Goal: Contribute content: Contribute content

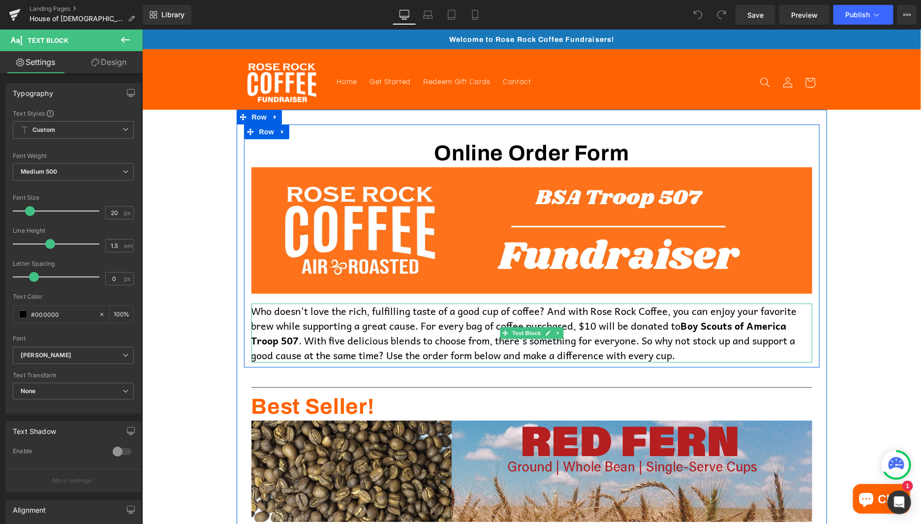
drag, startPoint x: 688, startPoint y: 327, endPoint x: 300, endPoint y: 340, distance: 388.0
click at [300, 340] on p "Who doesn't love the rich, fulfilling taste of a good cup of coffee? And with R…" at bounding box center [531, 332] width 561 height 59
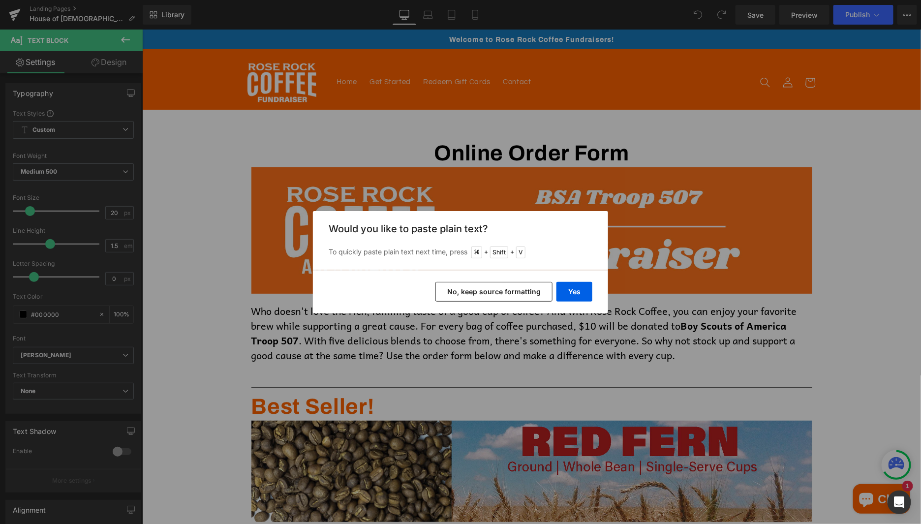
click at [520, 290] on button "No, keep source formatting" at bounding box center [494, 292] width 117 height 20
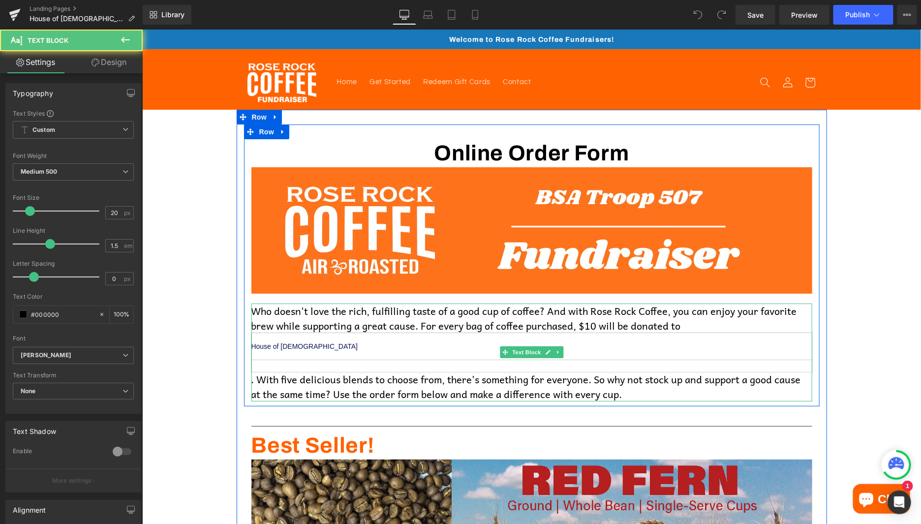
click at [423, 316] on p "Who doesn't love the rich, fulfilling taste of a good cup of coffee? And with R…" at bounding box center [531, 318] width 561 height 30
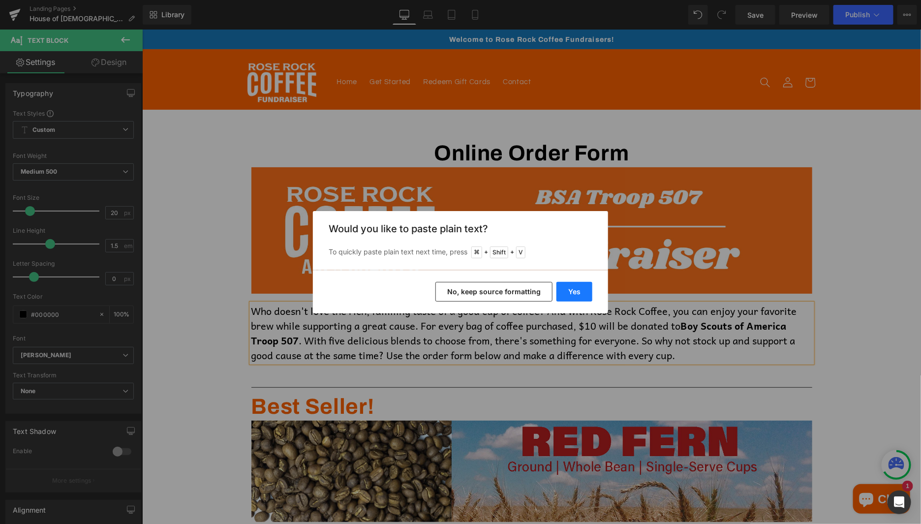
click at [577, 289] on button "Yes" at bounding box center [575, 292] width 36 height 20
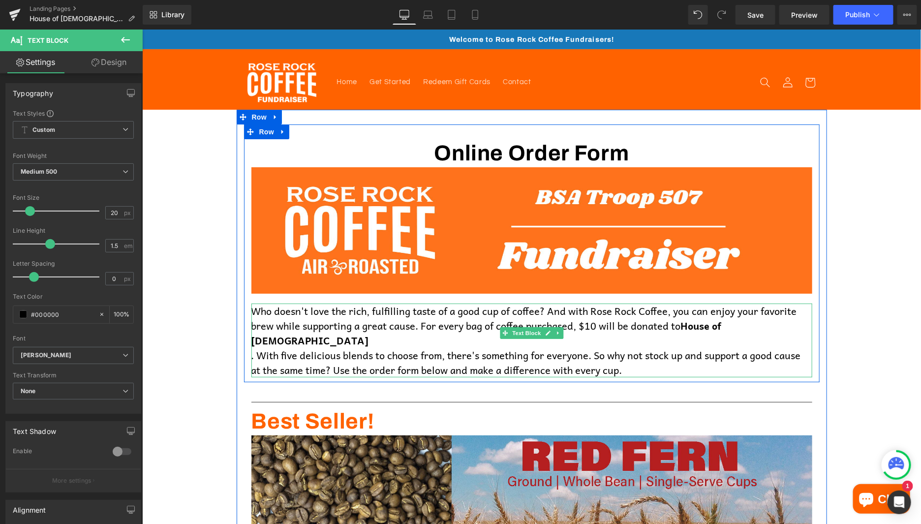
click at [256, 347] on span ". With five delicious blends to choose from, there's something for everyone. So…" at bounding box center [526, 362] width 550 height 31
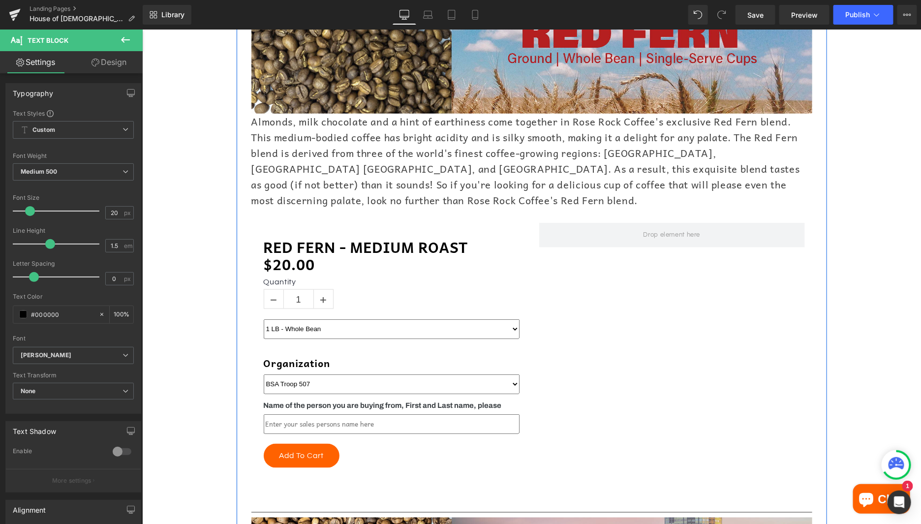
scroll to position [421, 0]
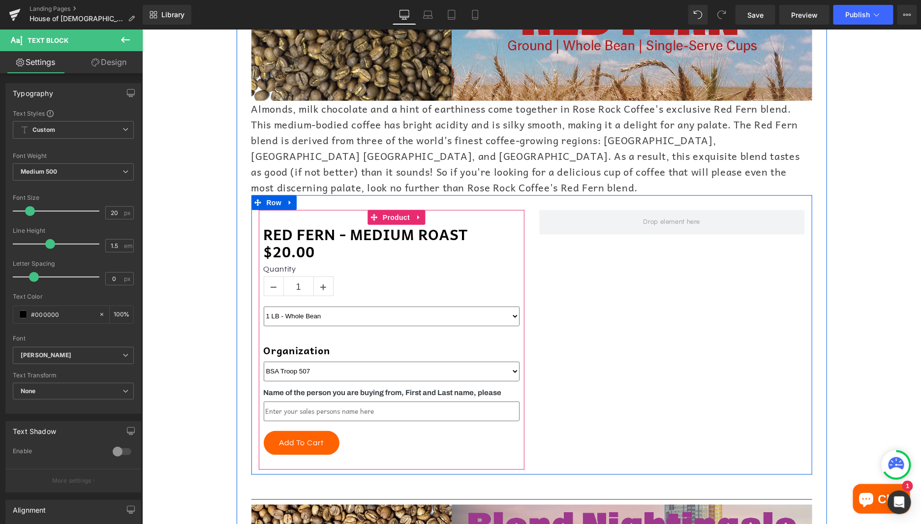
click at [316, 361] on select "BSA Troop 507" at bounding box center [391, 371] width 256 height 20
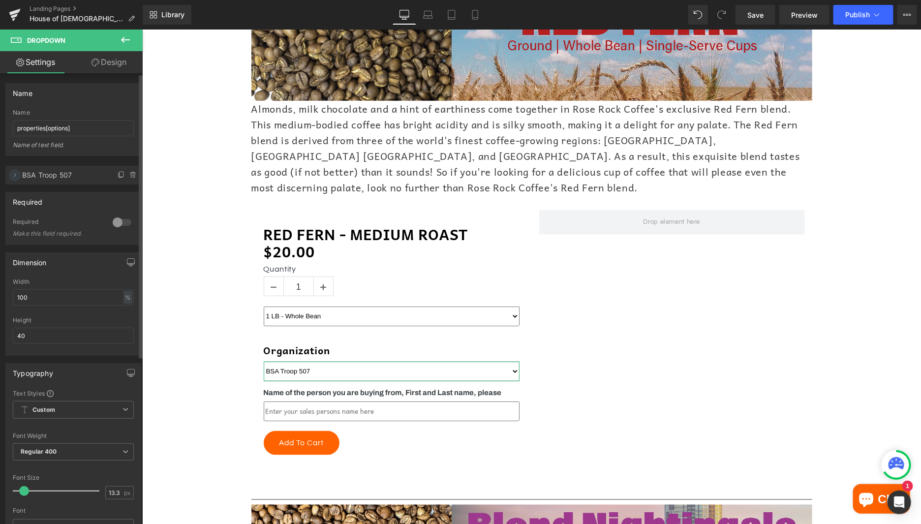
click at [15, 175] on icon at bounding box center [15, 174] width 2 height 3
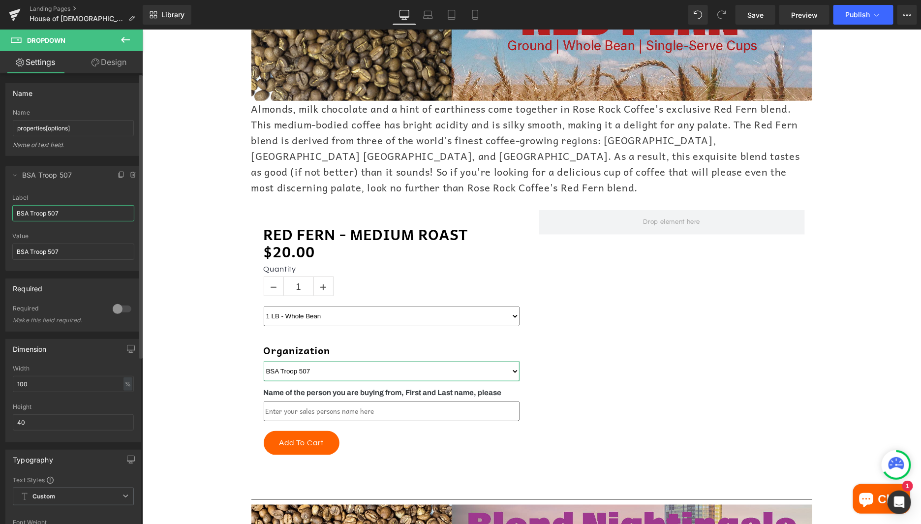
click at [47, 212] on input "BSA Troop 507" at bounding box center [73, 213] width 122 height 16
paste input "House of [DEMOGRAPHIC_DATA]"
type input "House of [DEMOGRAPHIC_DATA]"
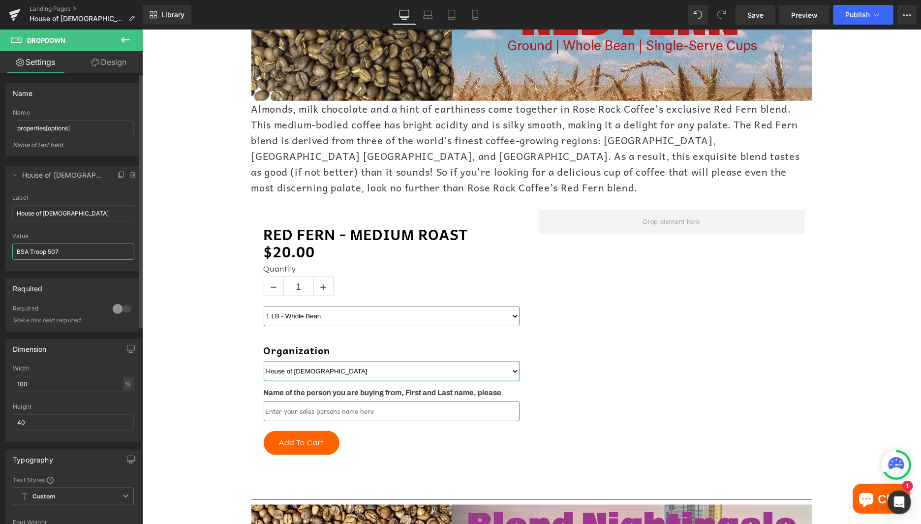
click at [44, 250] on input "BSA Troop 507" at bounding box center [73, 252] width 122 height 16
paste input "House of [DEMOGRAPHIC_DATA]"
type input "House of [DEMOGRAPHIC_DATA]"
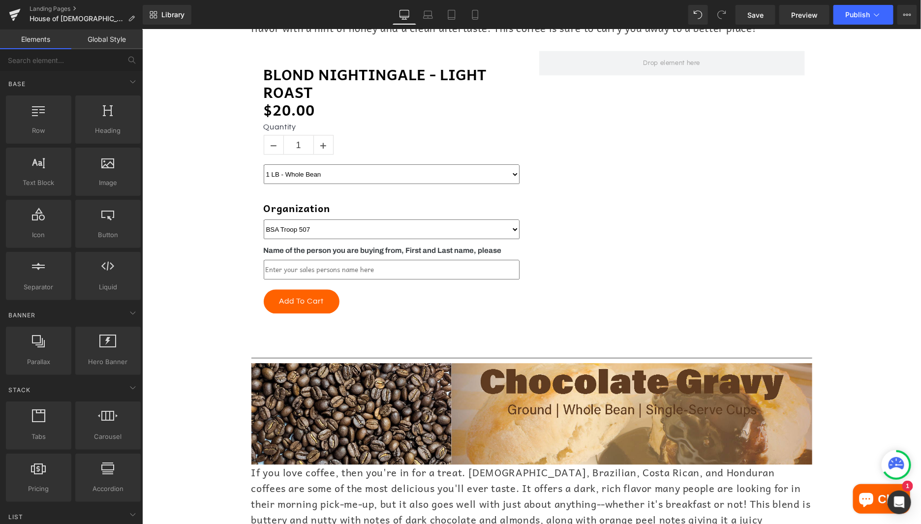
scroll to position [1072, 0]
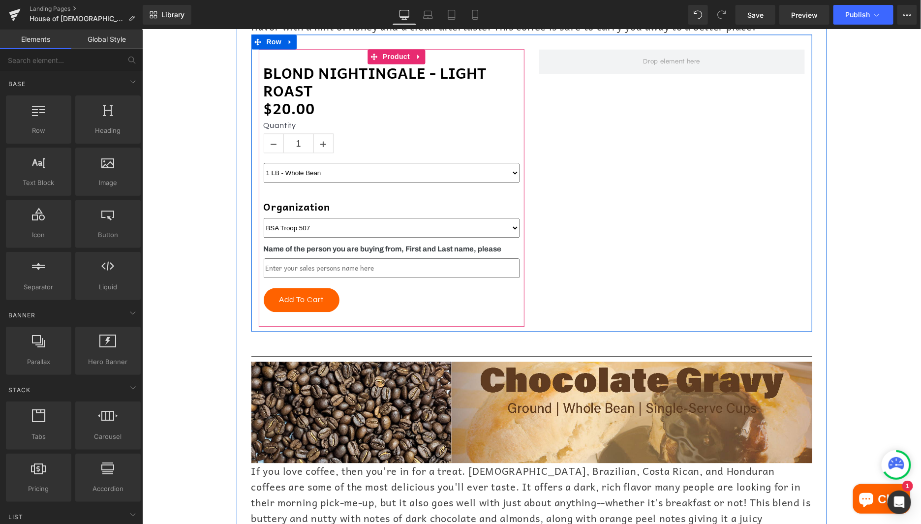
click at [280, 218] on select "BSA Troop 507" at bounding box center [391, 228] width 256 height 20
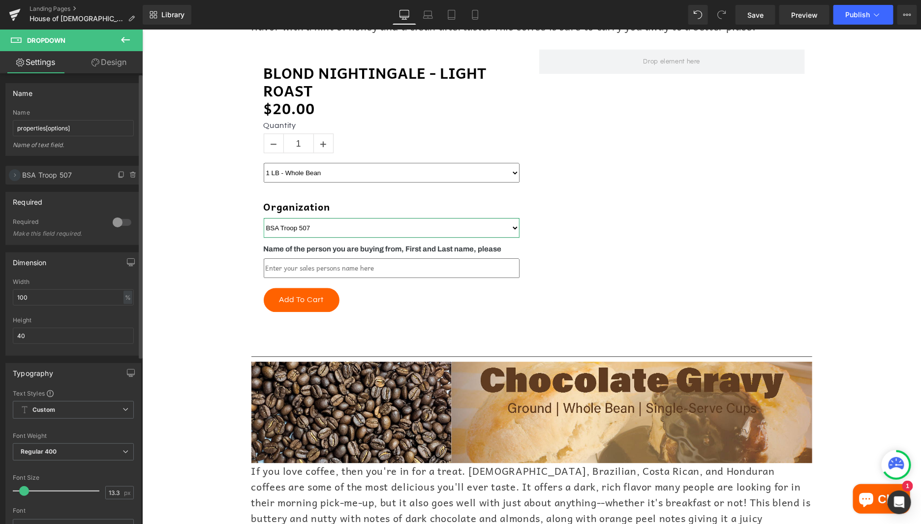
click at [14, 176] on icon at bounding box center [15, 175] width 8 height 8
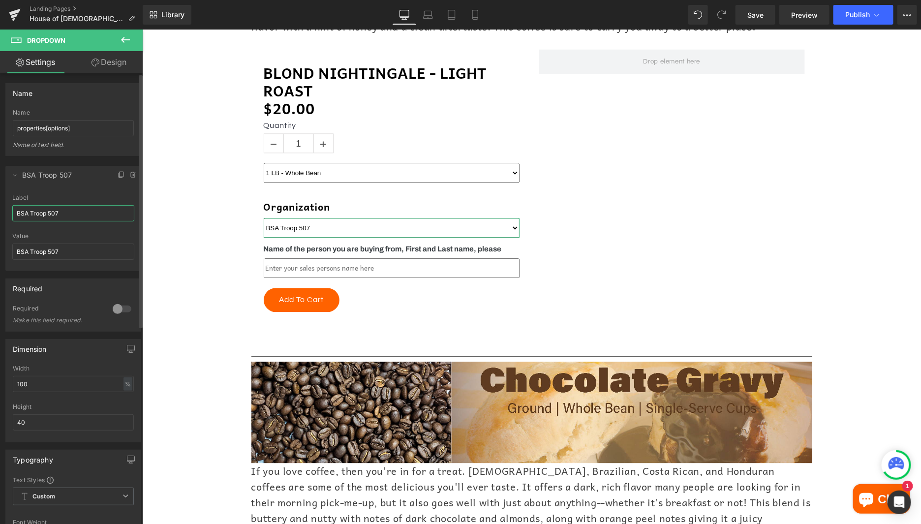
click at [55, 213] on input "BSA Troop 507" at bounding box center [73, 213] width 122 height 16
paste input "House of [DEMOGRAPHIC_DATA]"
type input "House of [DEMOGRAPHIC_DATA]"
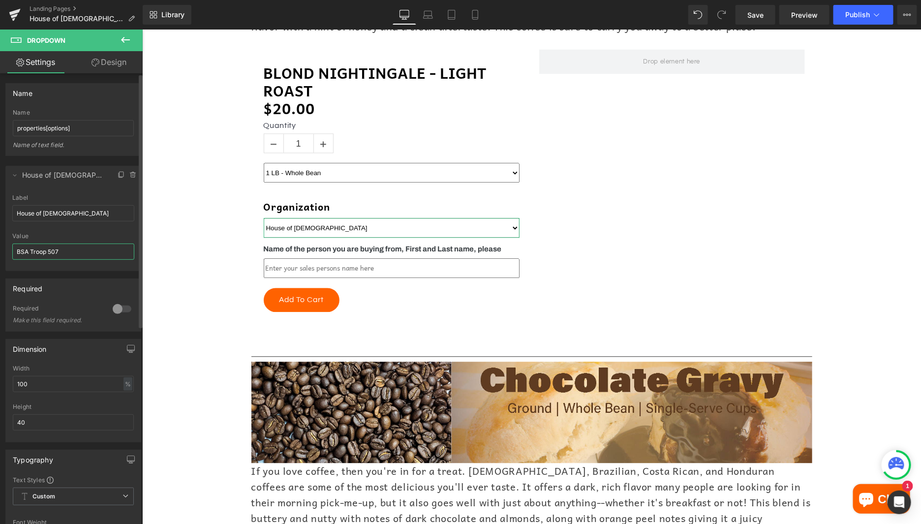
click at [48, 248] on input "BSA Troop 507" at bounding box center [73, 252] width 122 height 16
paste input "House of [DEMOGRAPHIC_DATA]"
type input "House of [DEMOGRAPHIC_DATA]"
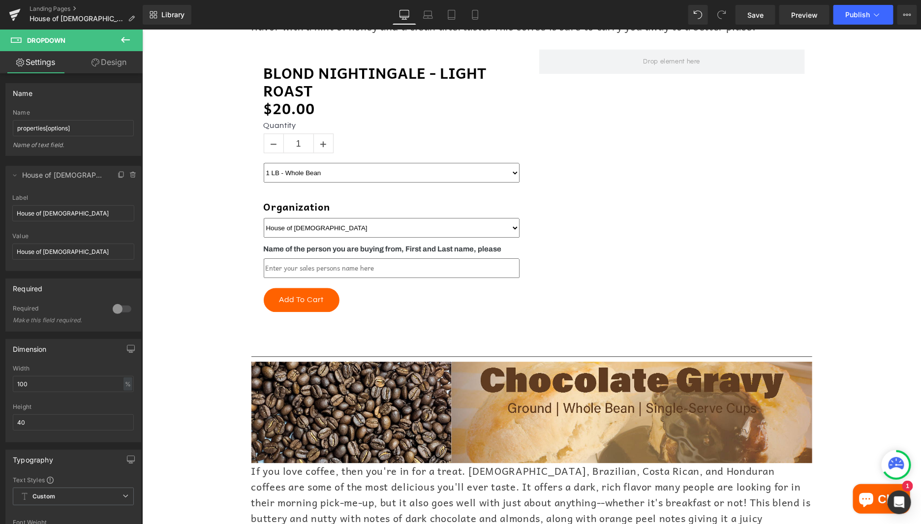
click at [164, 249] on div "Online Order Form Heading Image Who doesn't love the rich, fulfilling taste of …" at bounding box center [531, 512] width 779 height 2950
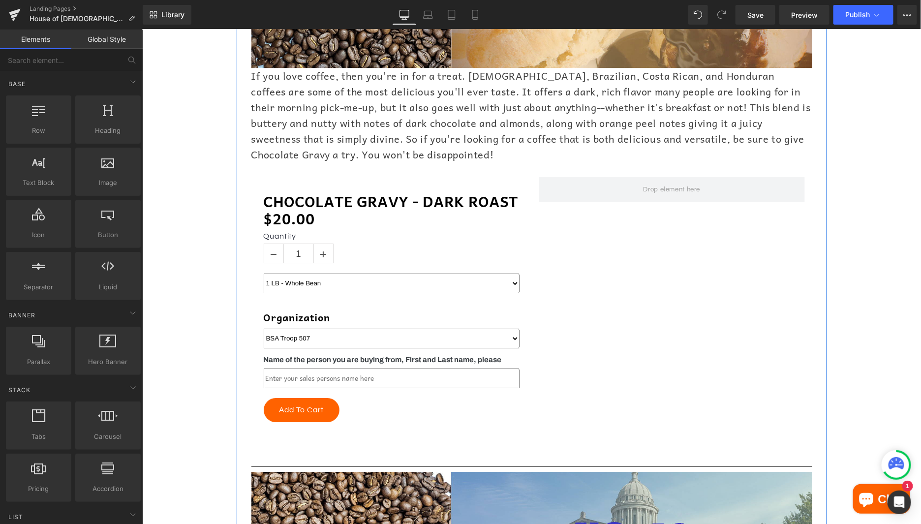
scroll to position [1578, 0]
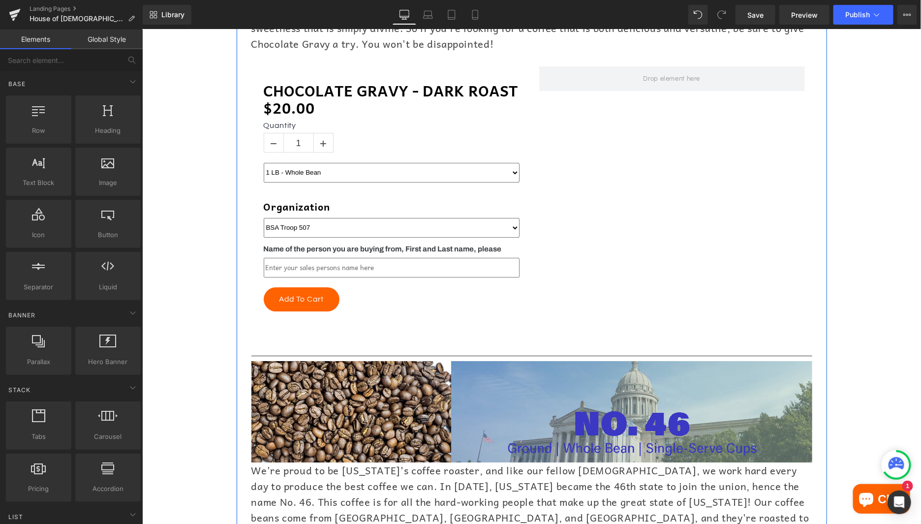
click at [295, 218] on div "BSA Troop 507 Dropdown" at bounding box center [391, 228] width 256 height 20
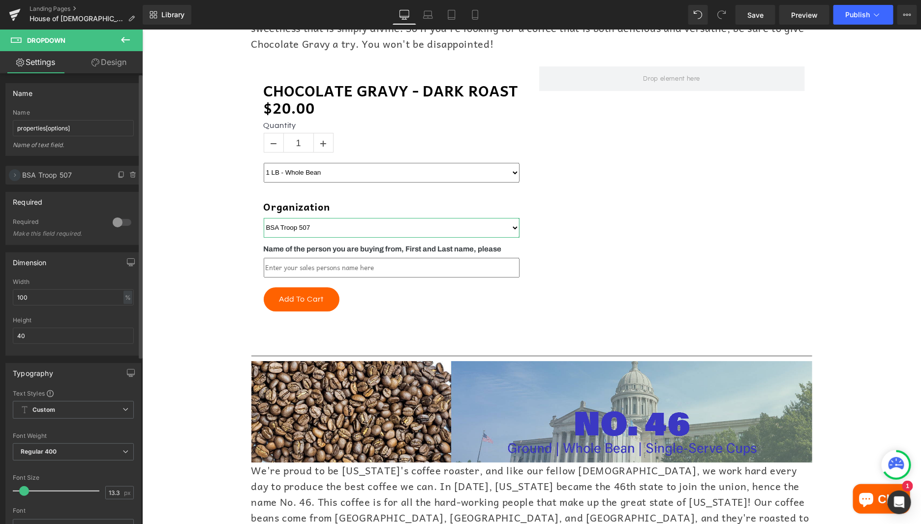
click at [11, 174] on icon at bounding box center [15, 175] width 8 height 8
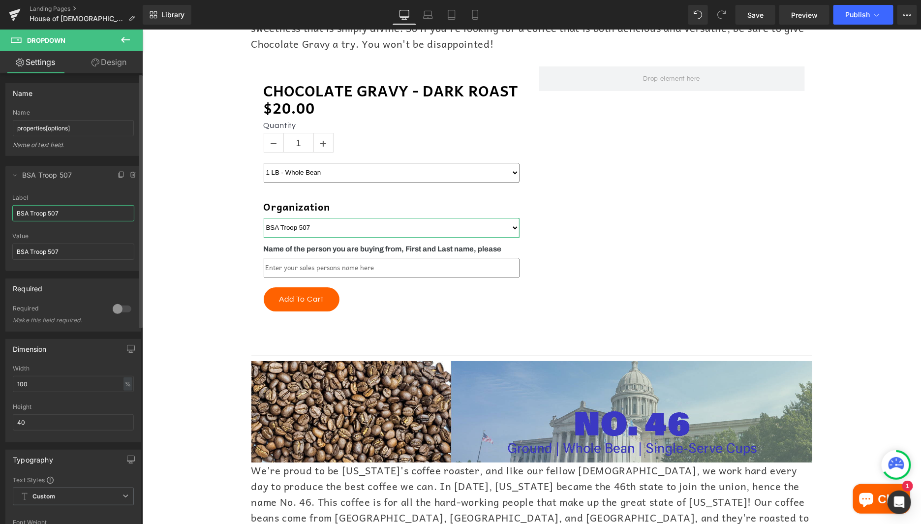
click at [38, 210] on input "BSA Troop 507" at bounding box center [73, 213] width 122 height 16
paste input "House of [DEMOGRAPHIC_DATA]"
type input "House of [DEMOGRAPHIC_DATA]"
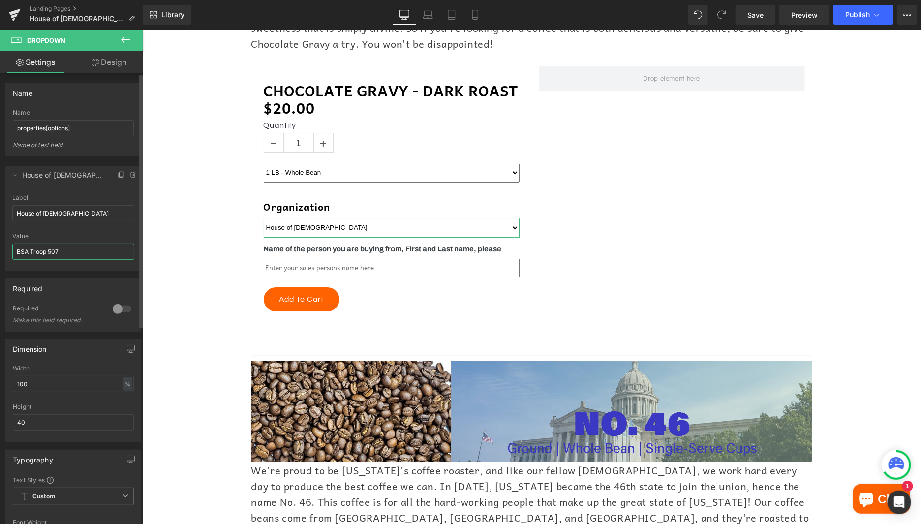
click at [43, 250] on input "BSA Troop 507" at bounding box center [73, 252] width 122 height 16
paste input "House of [DEMOGRAPHIC_DATA]"
type input "House of [DEMOGRAPHIC_DATA]"
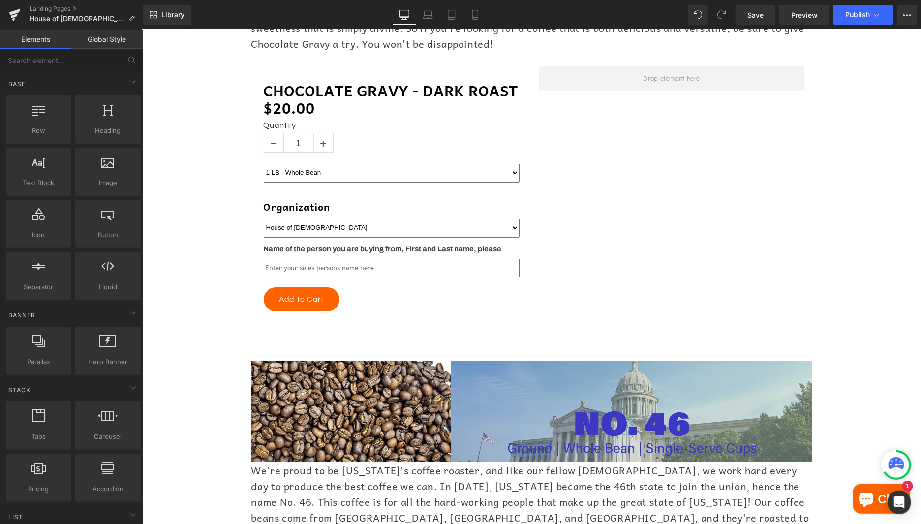
click at [208, 278] on div "Online Order Form Heading Image Who doesn't love the rich, fulfilling taste of …" at bounding box center [531, 6] width 779 height 2950
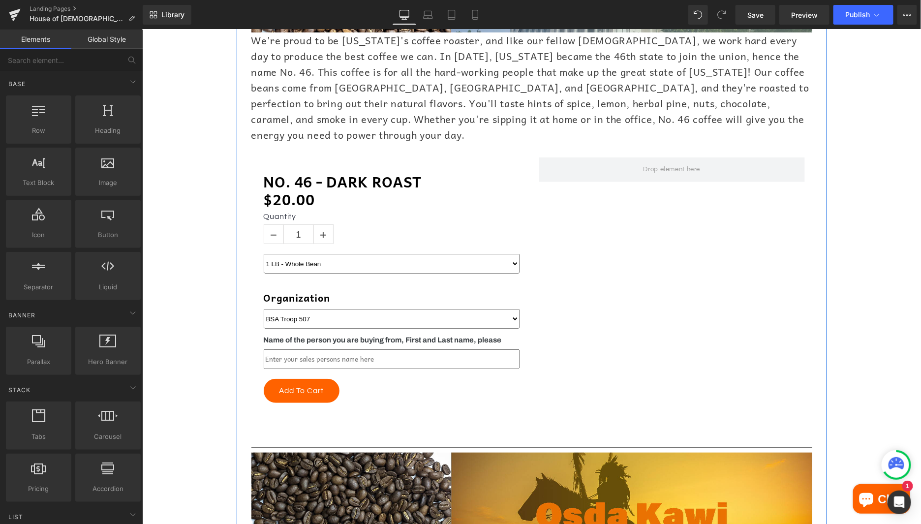
scroll to position [2007, 0]
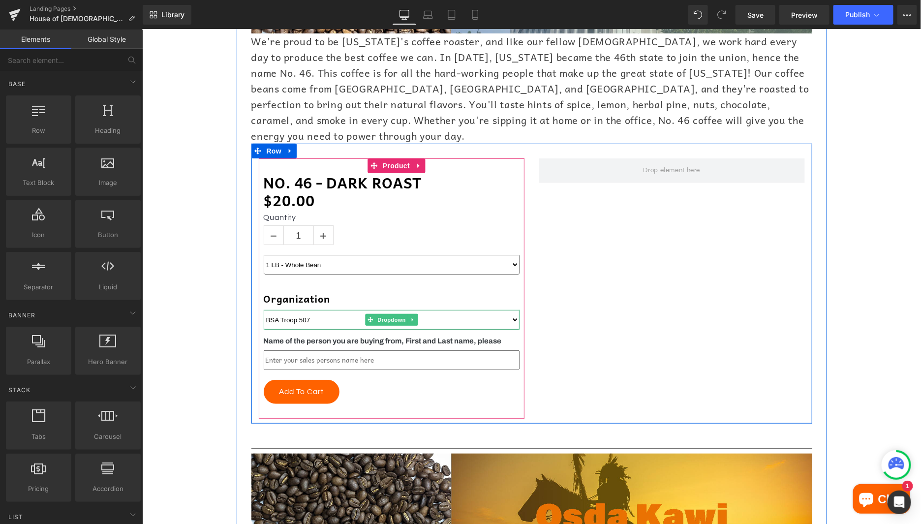
click at [303, 310] on select "BSA Troop 507" at bounding box center [391, 320] width 256 height 20
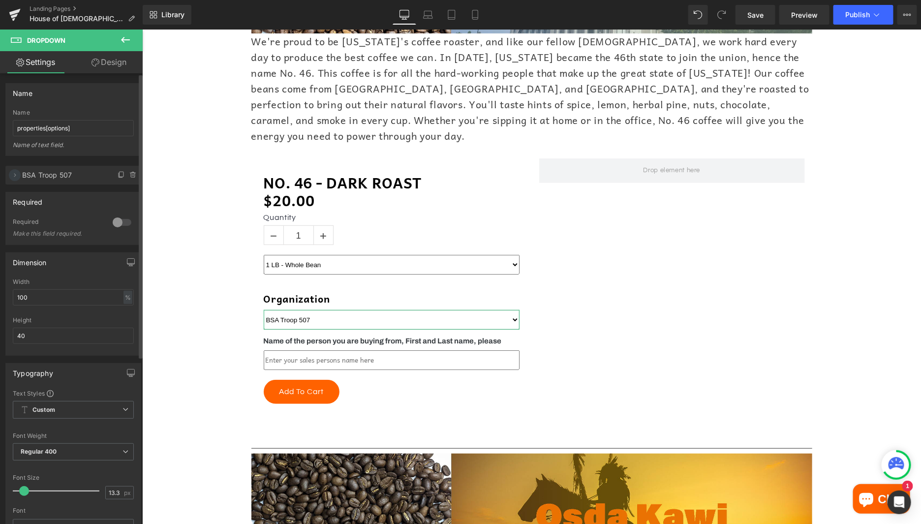
click at [16, 177] on icon at bounding box center [15, 175] width 8 height 8
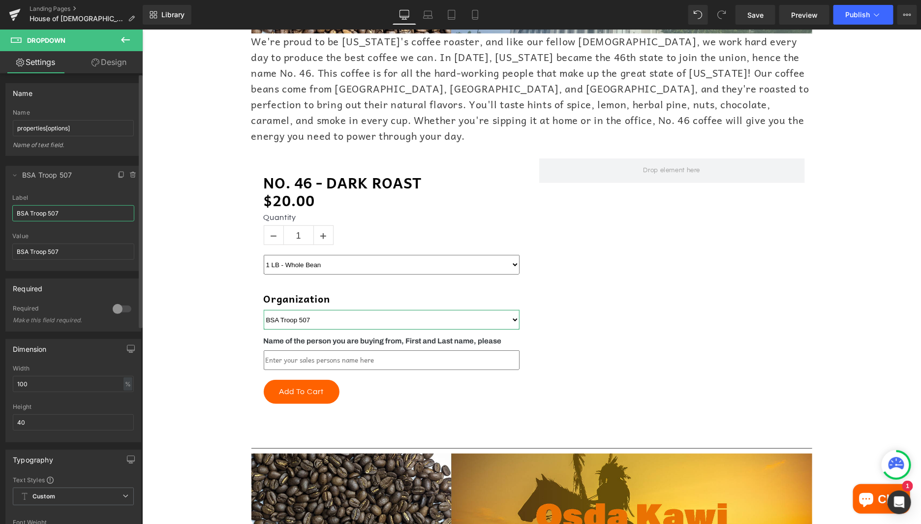
click at [40, 205] on input "BSA Troop 507" at bounding box center [73, 213] width 122 height 16
paste input "House of [DEMOGRAPHIC_DATA]"
type input "House of [DEMOGRAPHIC_DATA]"
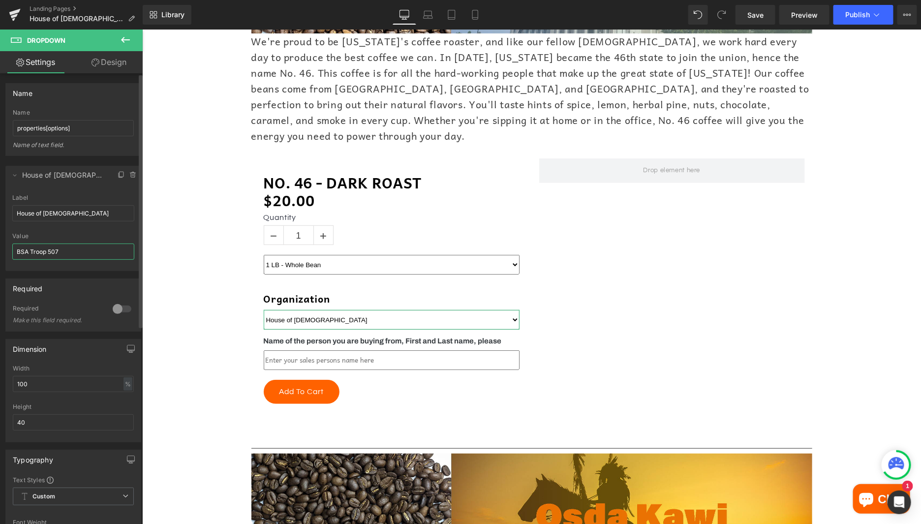
click at [41, 247] on input "BSA Troop 507" at bounding box center [73, 252] width 122 height 16
paste input "House of [DEMOGRAPHIC_DATA]"
type input "House of [DEMOGRAPHIC_DATA]"
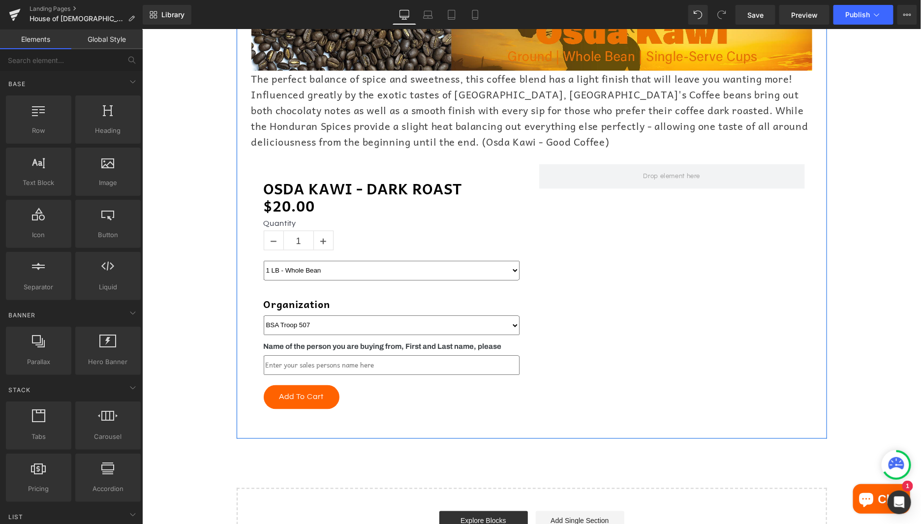
scroll to position [2523, 0]
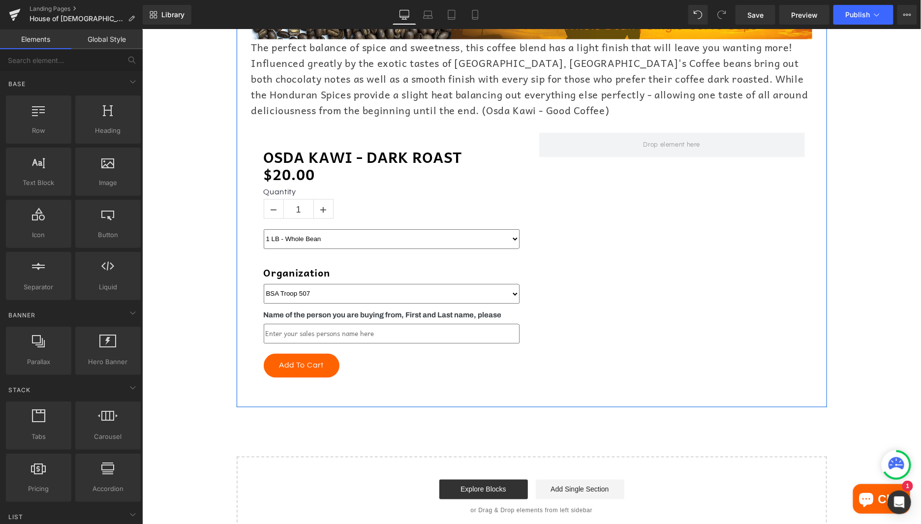
click at [296, 284] on select "BSA Troop 507" at bounding box center [391, 294] width 256 height 20
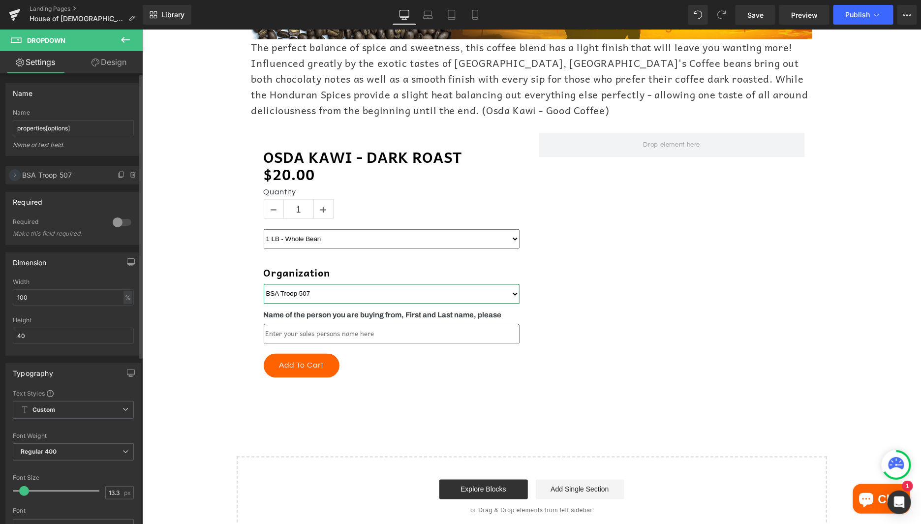
click at [16, 177] on icon at bounding box center [15, 175] width 8 height 8
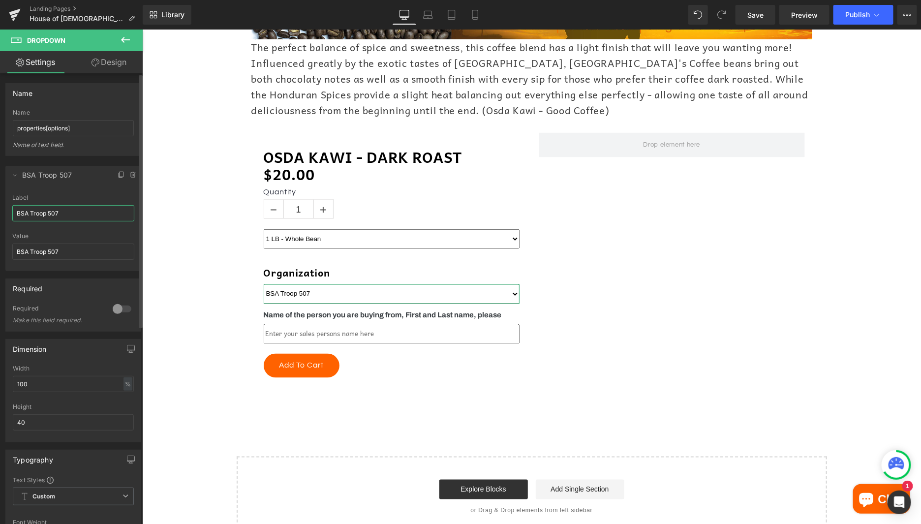
click at [50, 212] on input "BSA Troop 507" at bounding box center [73, 213] width 122 height 16
paste input "House of [DEMOGRAPHIC_DATA]"
type input "House of [DEMOGRAPHIC_DATA]"
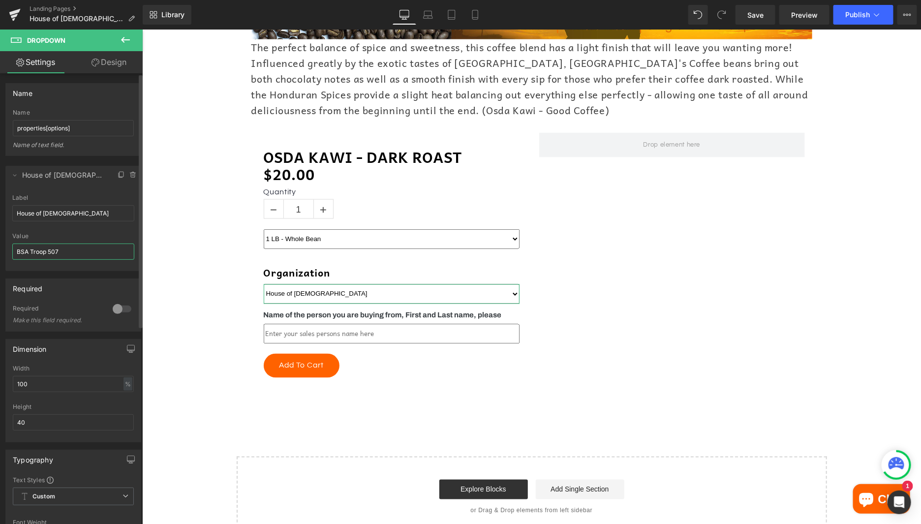
click at [45, 249] on input "BSA Troop 507" at bounding box center [73, 252] width 122 height 16
paste input "House of [DEMOGRAPHIC_DATA]"
type input "House of [DEMOGRAPHIC_DATA]"
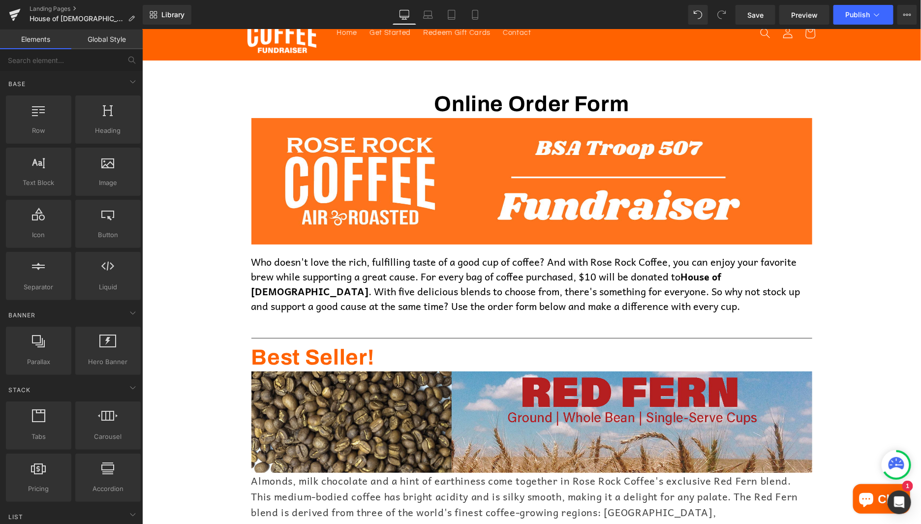
scroll to position [0, 0]
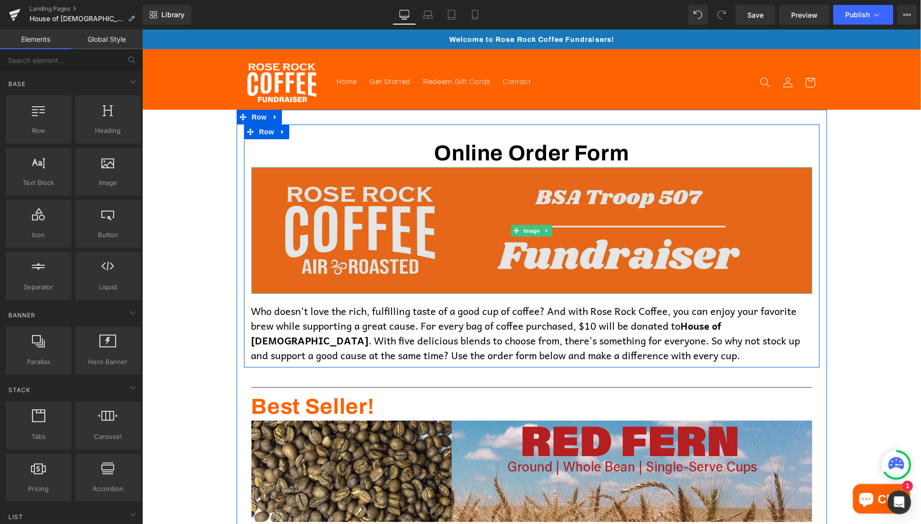
click at [527, 187] on img at bounding box center [531, 230] width 561 height 126
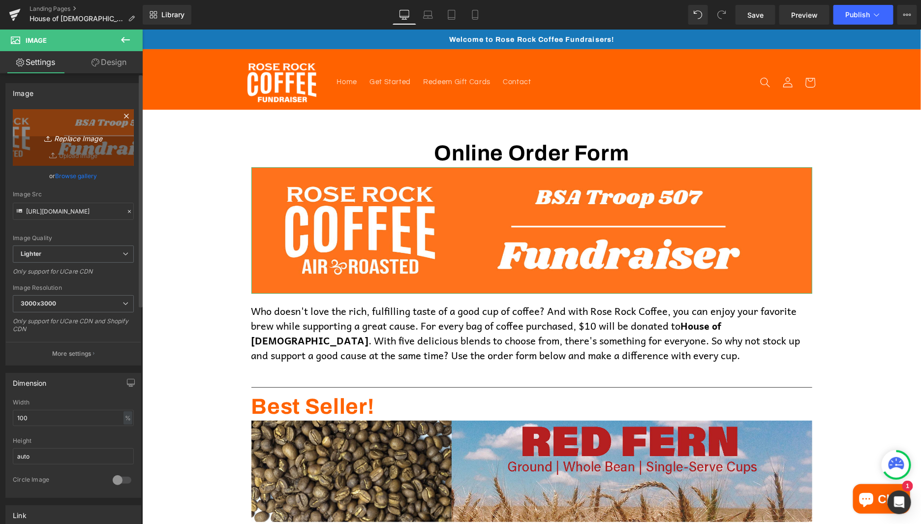
click at [66, 139] on icon "Replace Image" at bounding box center [73, 137] width 79 height 12
type input "C:\fakepath\Fundraiser Banner.png"
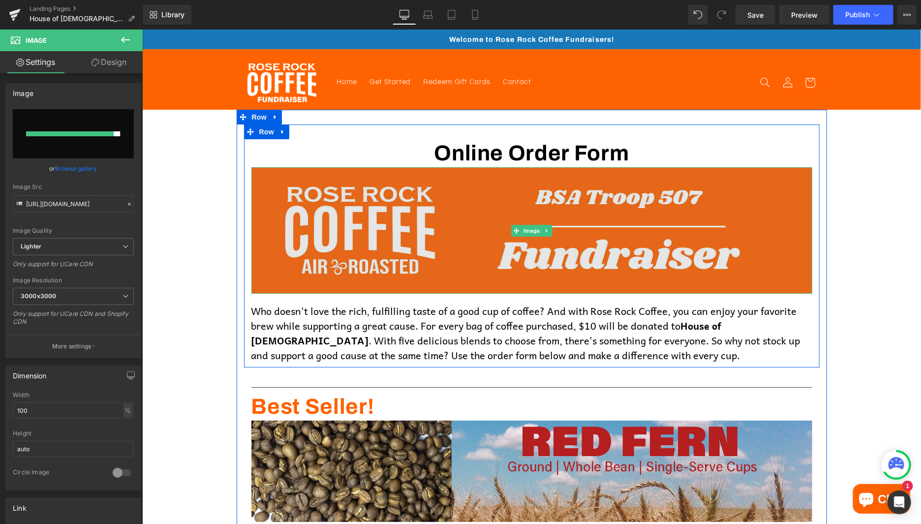
type input "[URL][DOMAIN_NAME]"
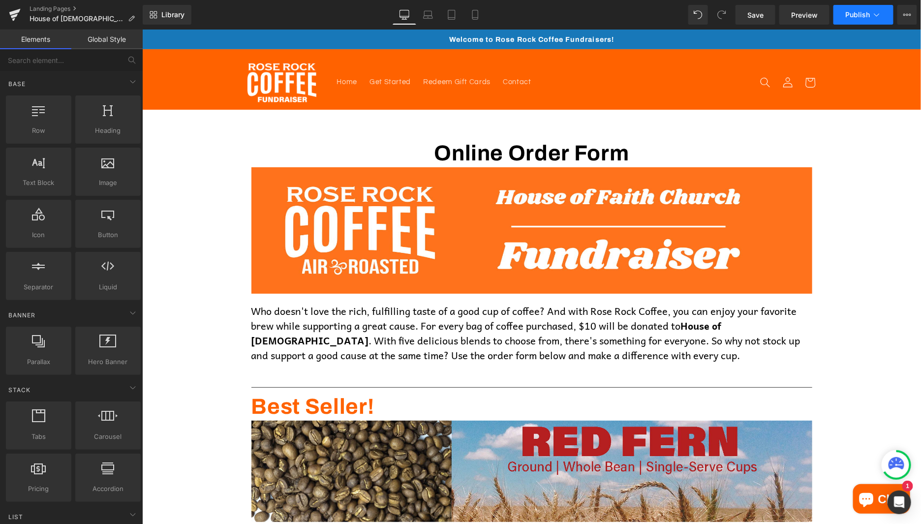
click at [877, 16] on icon at bounding box center [877, 14] width 5 height 3
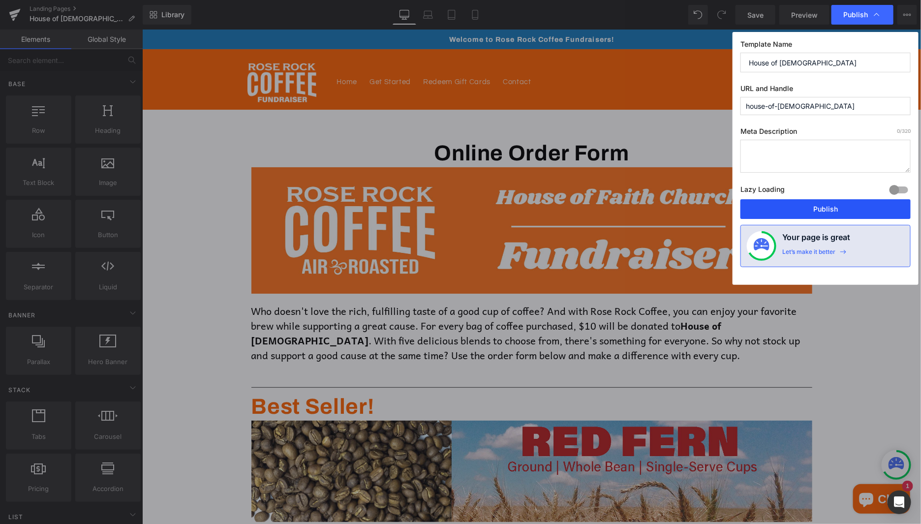
click at [829, 208] on button "Publish" at bounding box center [826, 209] width 170 height 20
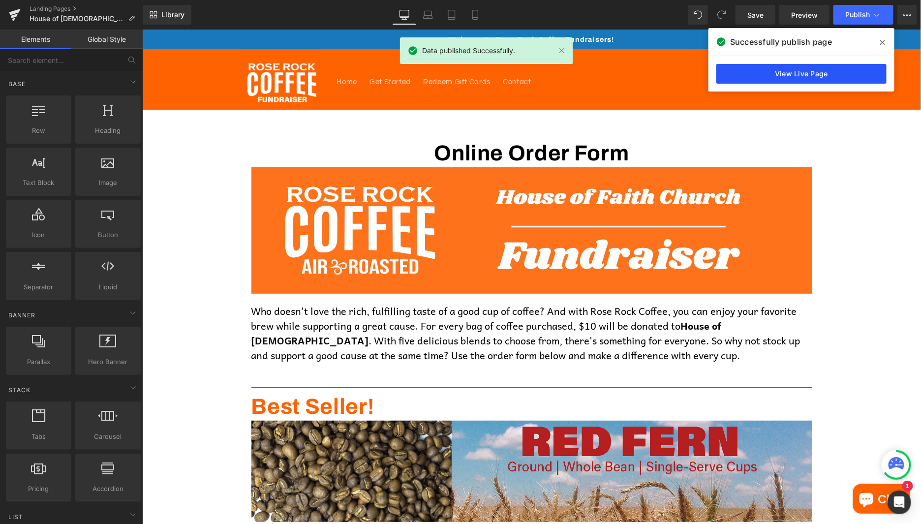
click at [831, 73] on link "View Live Page" at bounding box center [802, 74] width 170 height 20
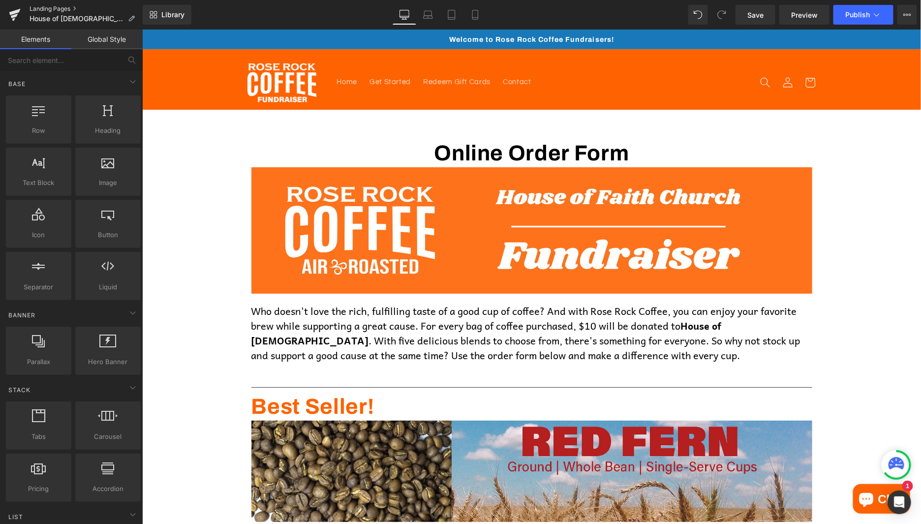
click at [33, 9] on link "Landing Pages" at bounding box center [86, 9] width 113 height 8
